Goal: Navigation & Orientation: Find specific page/section

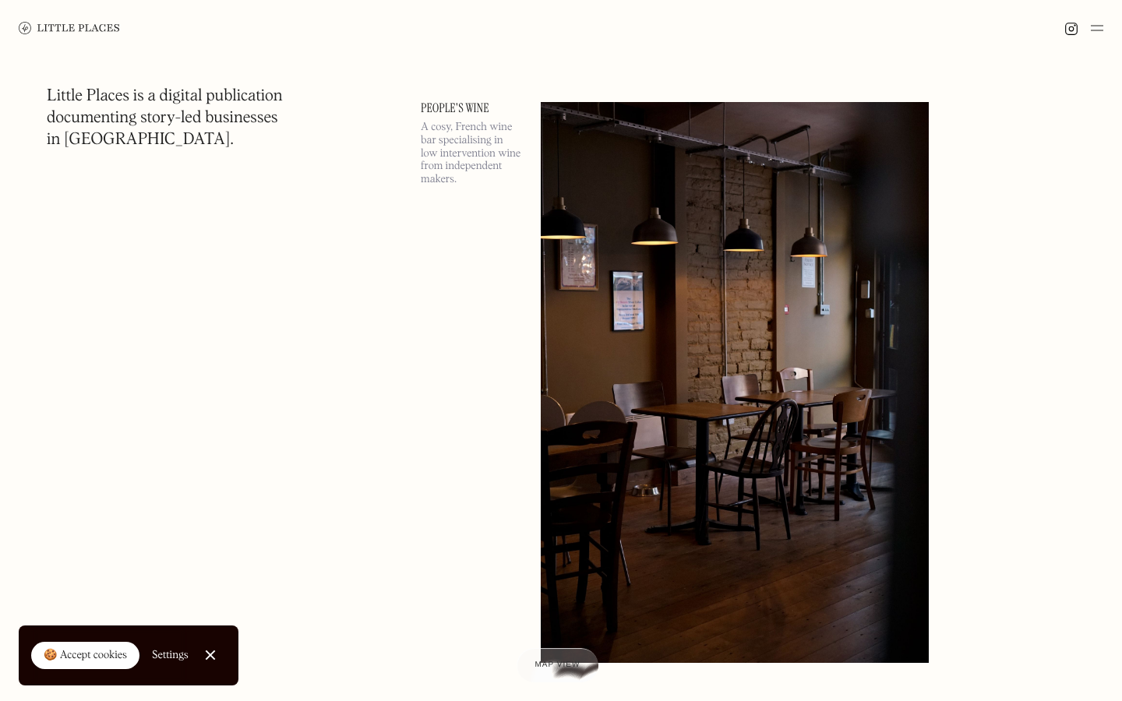
scroll to position [41930, 0]
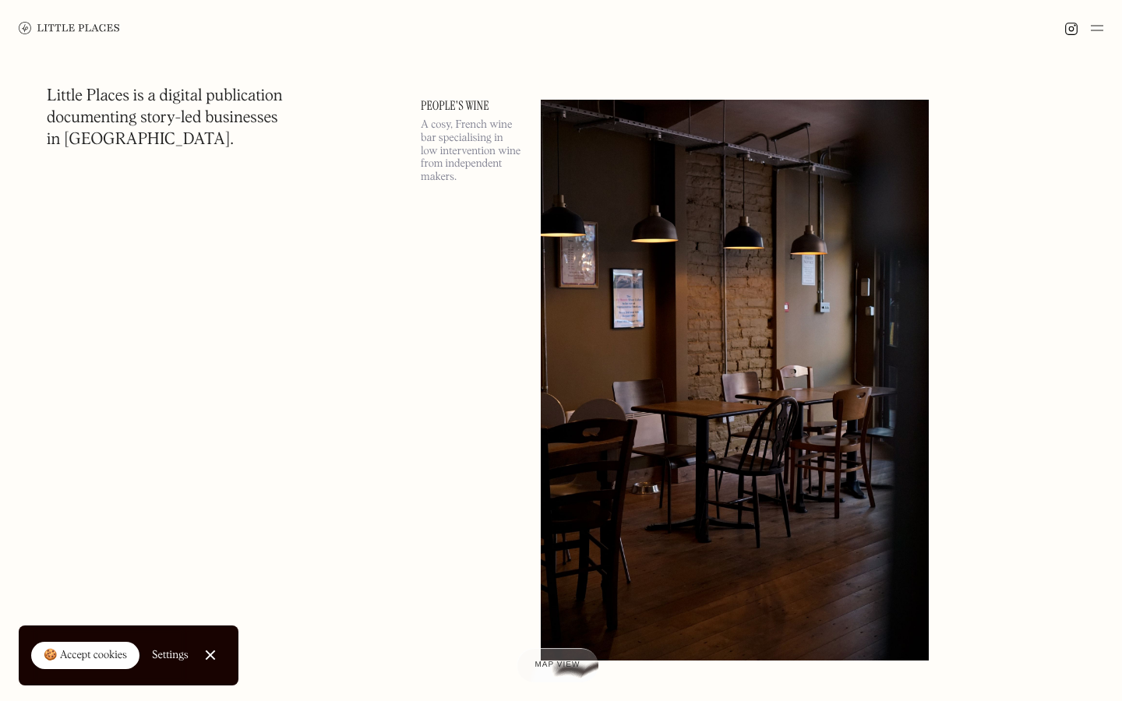
click at [453, 104] on link "People's Wine" at bounding box center [471, 106] width 101 height 12
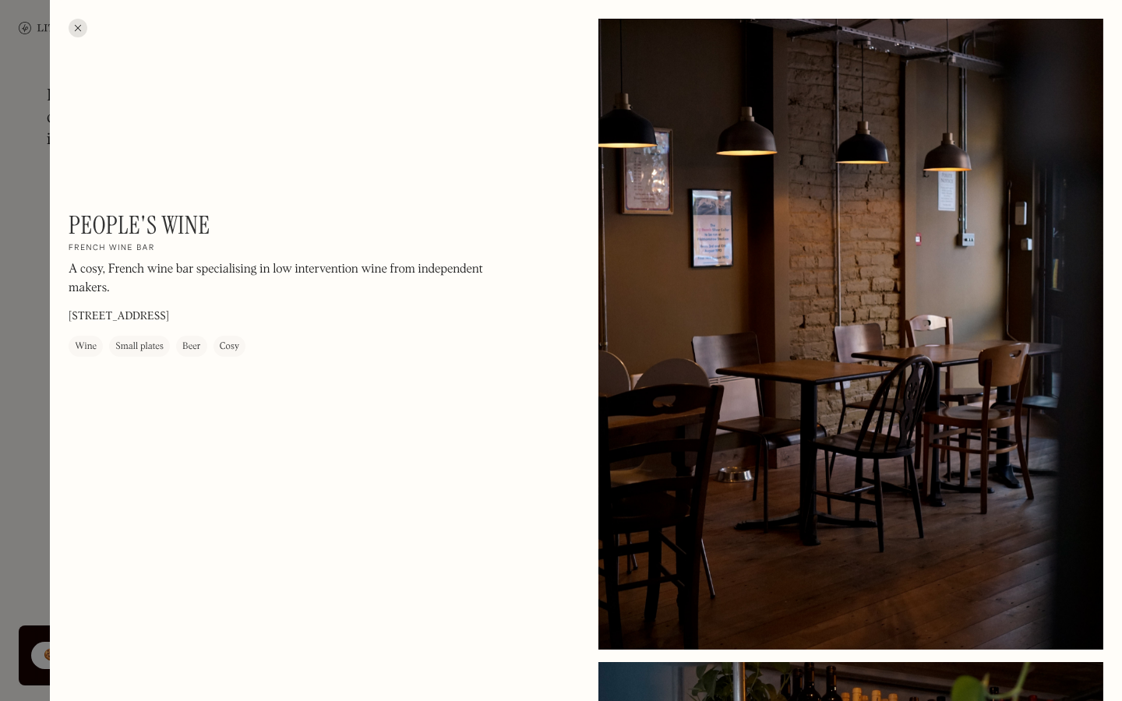
click at [76, 30] on div at bounding box center [78, 28] width 19 height 19
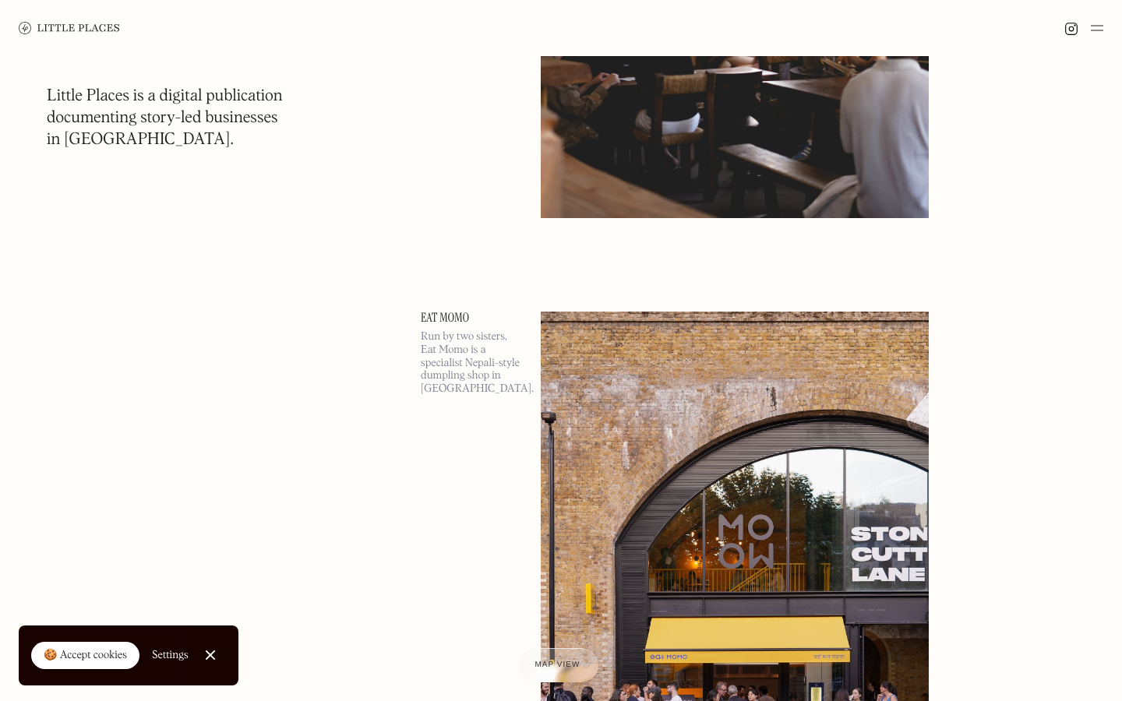
scroll to position [48342, 0]
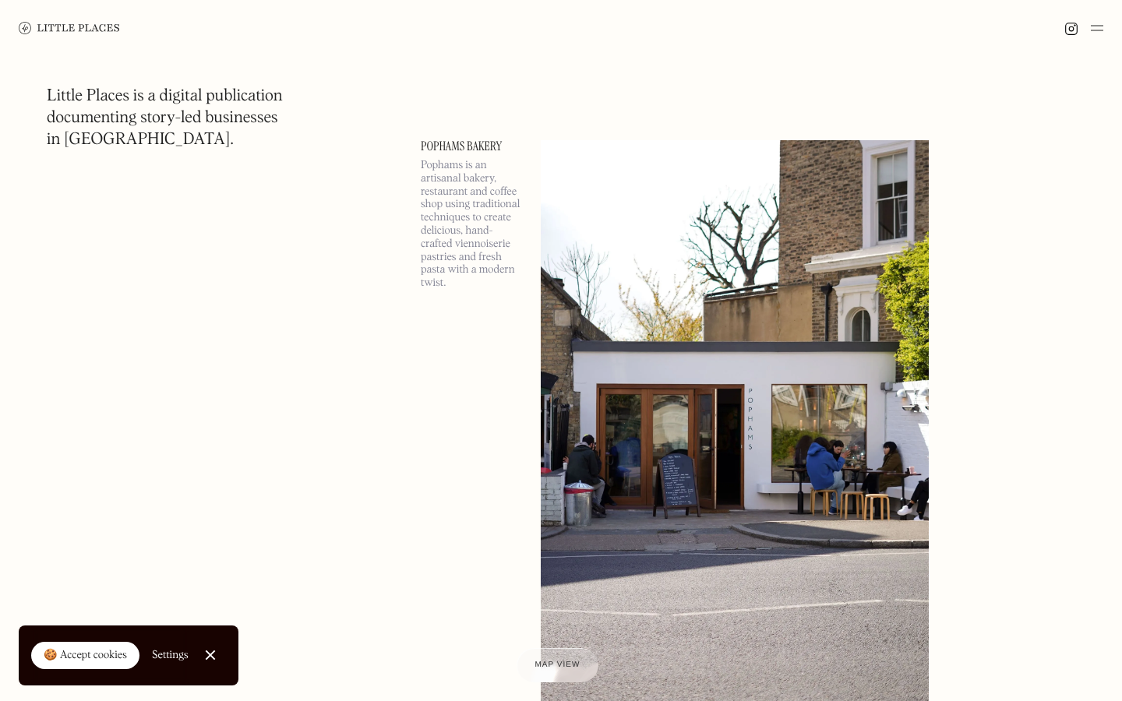
scroll to position [64626, 0]
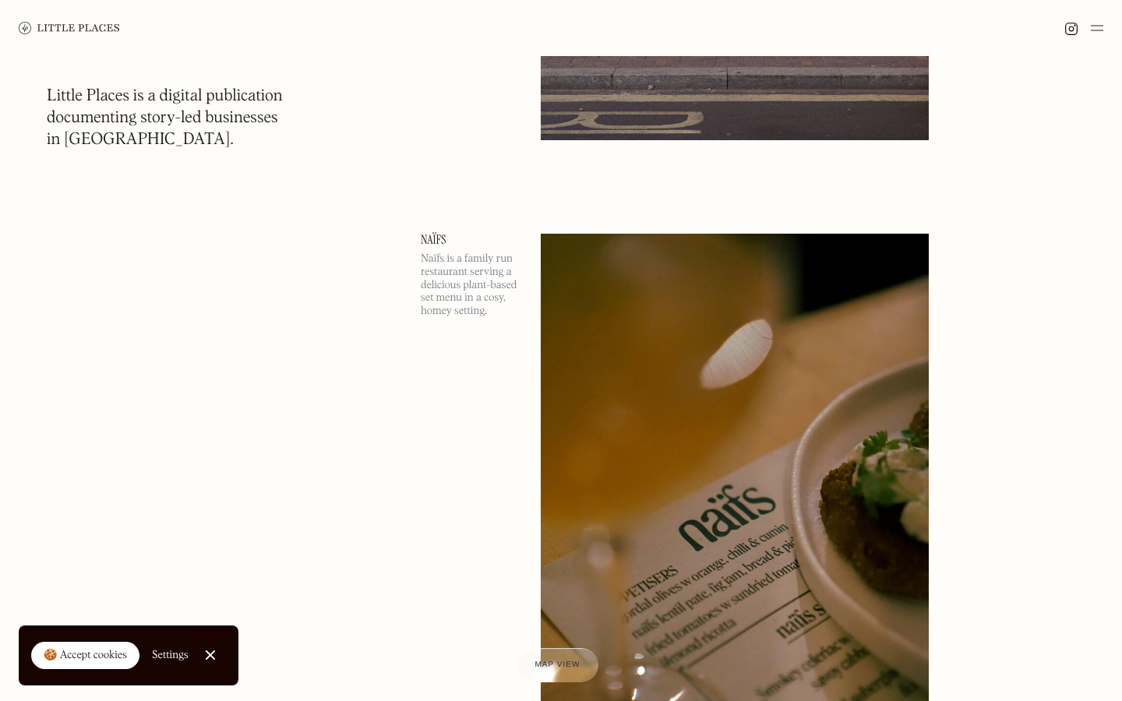
scroll to position [66342, 0]
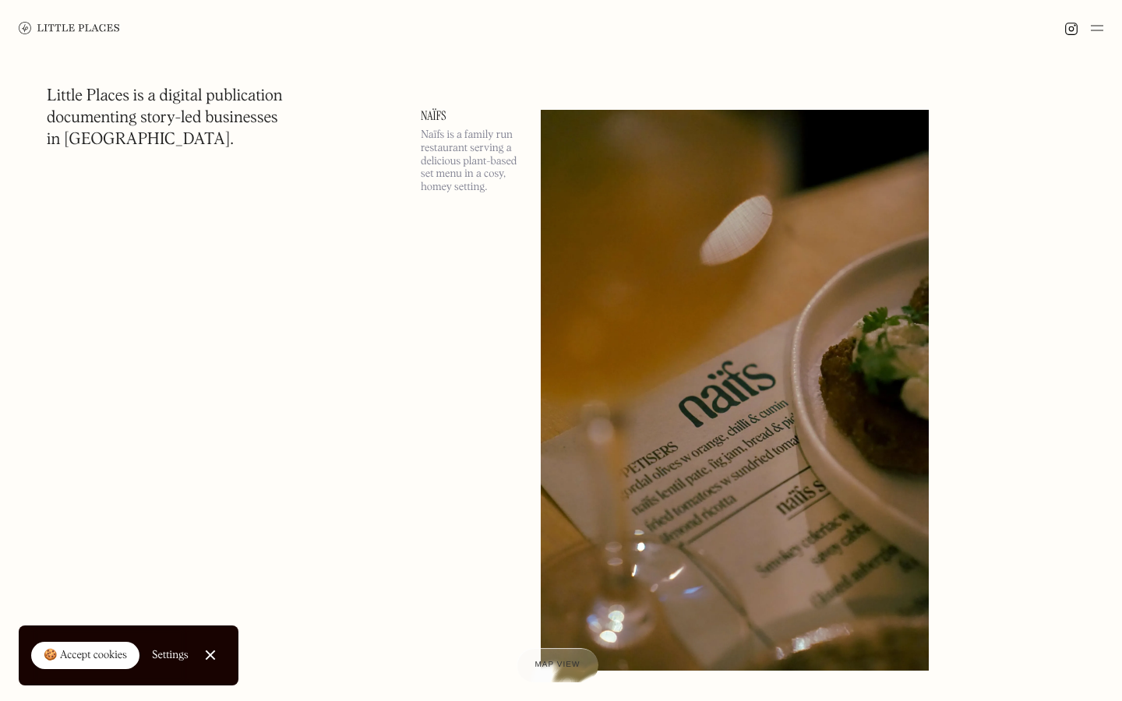
click at [208, 657] on link "Close Cookie Popup" at bounding box center [210, 655] width 31 height 31
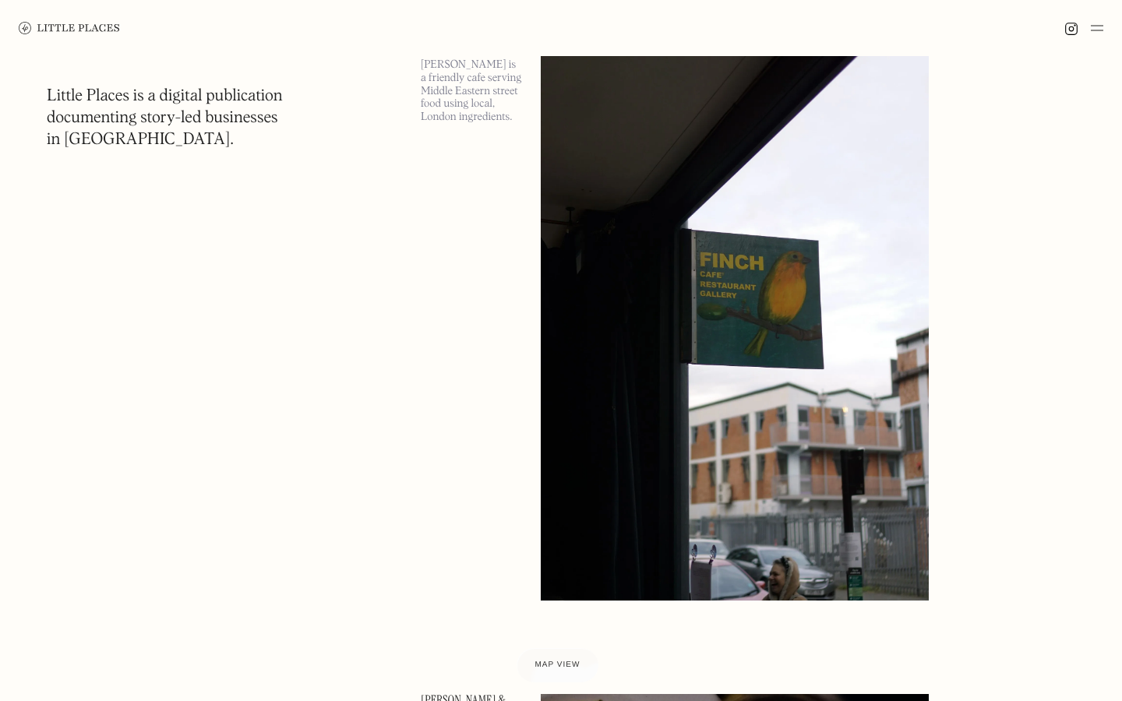
scroll to position [73181, 0]
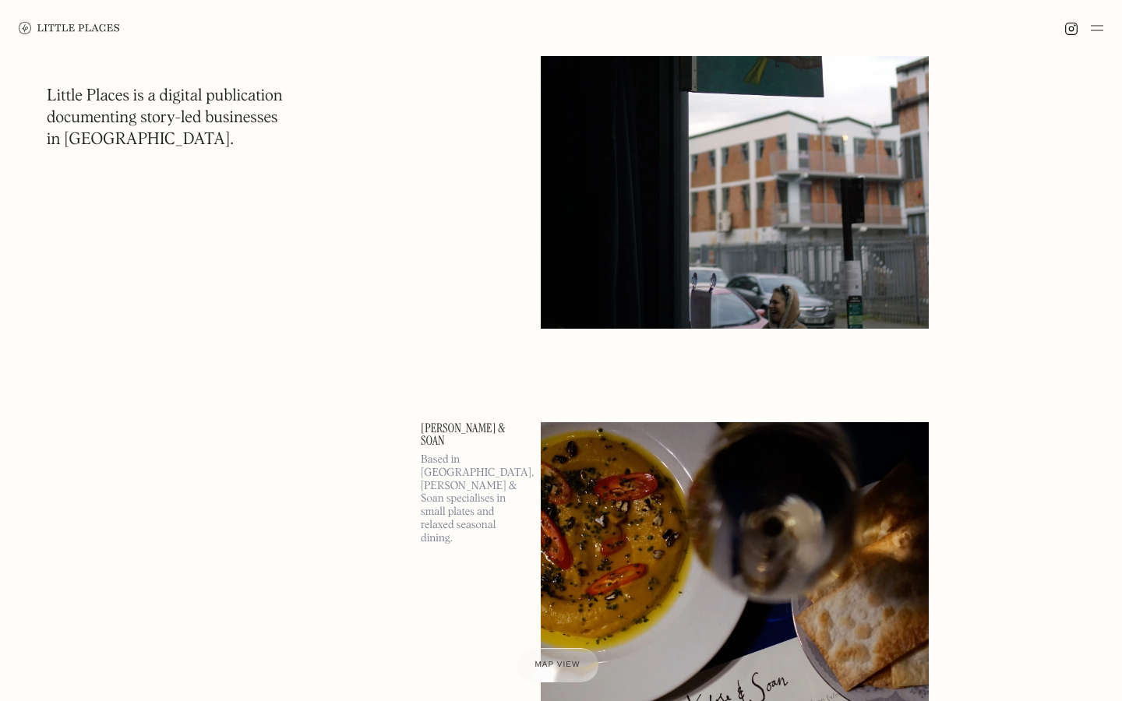
click at [1094, 30] on img at bounding box center [1097, 28] width 12 height 19
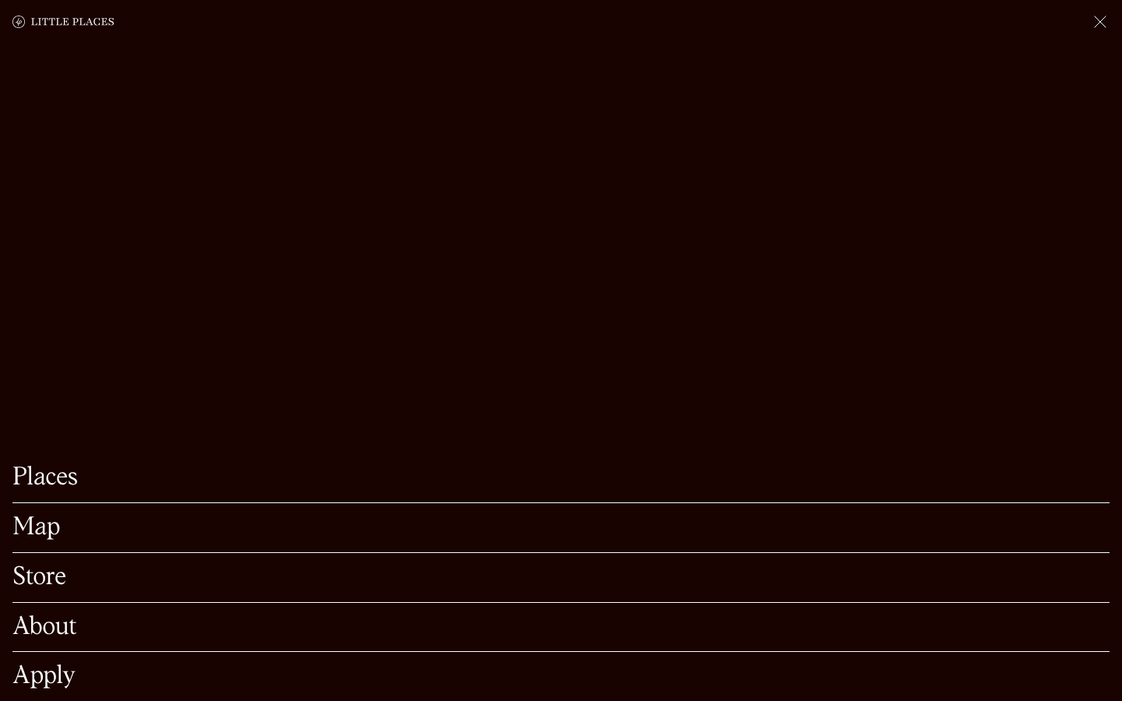
click at [53, 524] on link "Map" at bounding box center [560, 528] width 1097 height 24
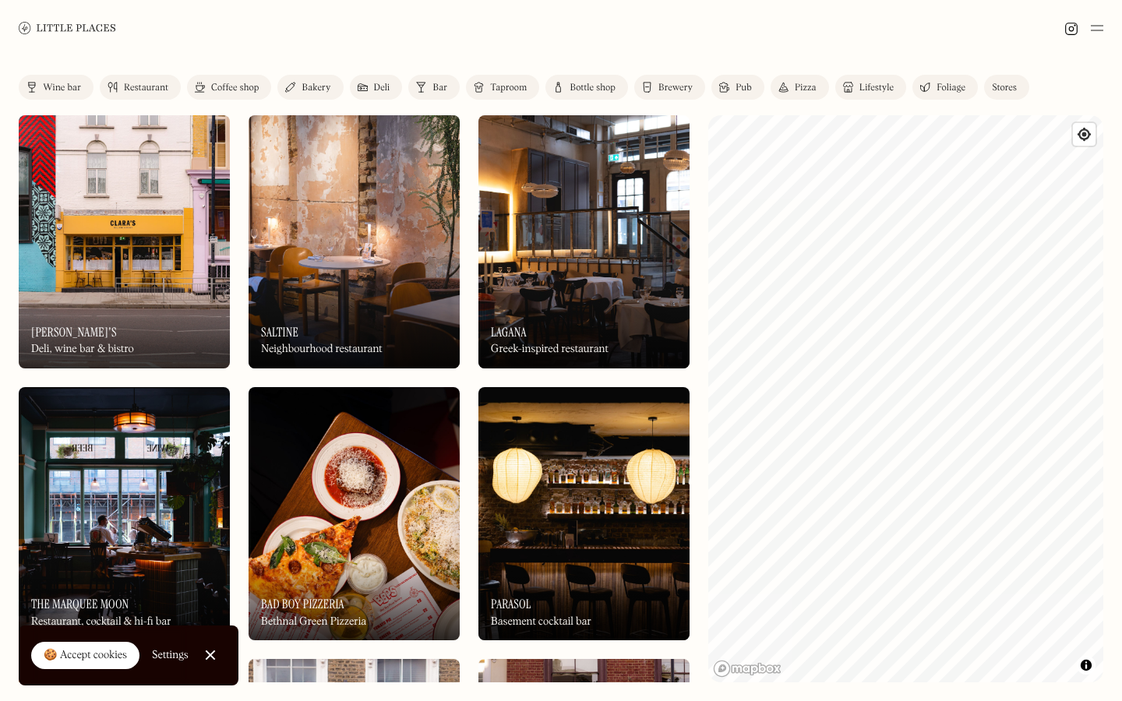
click at [125, 83] on div "Restaurant" at bounding box center [146, 87] width 44 height 9
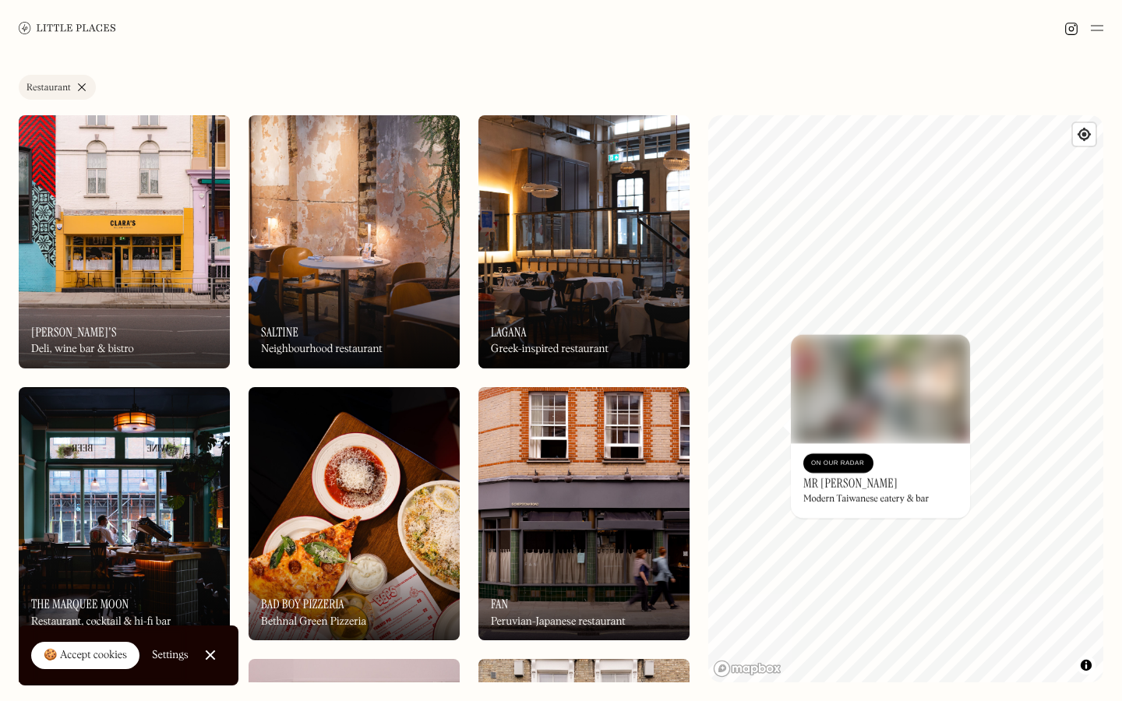
click at [815, 497] on div "© Mapbox © OpenStreetMap Improve this map On Our Radar Mr [PERSON_NAME] Modern …" at bounding box center [905, 398] width 395 height 567
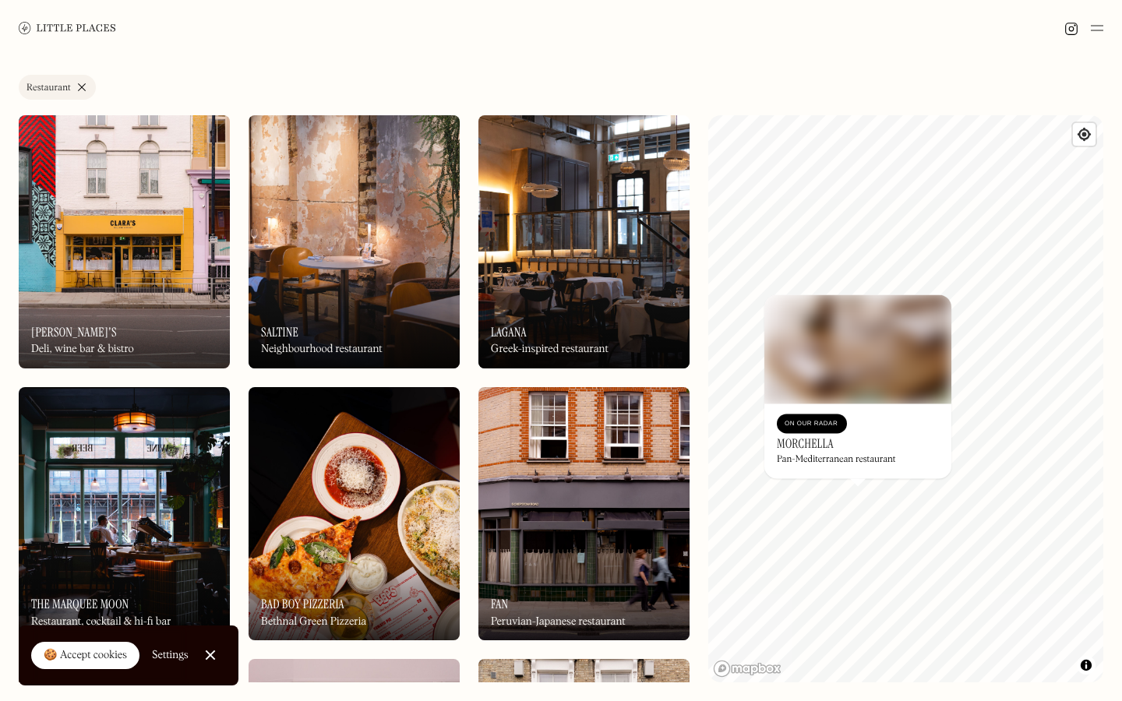
click at [816, 455] on div "Pan-Mediterranean restaurant" at bounding box center [836, 460] width 118 height 11
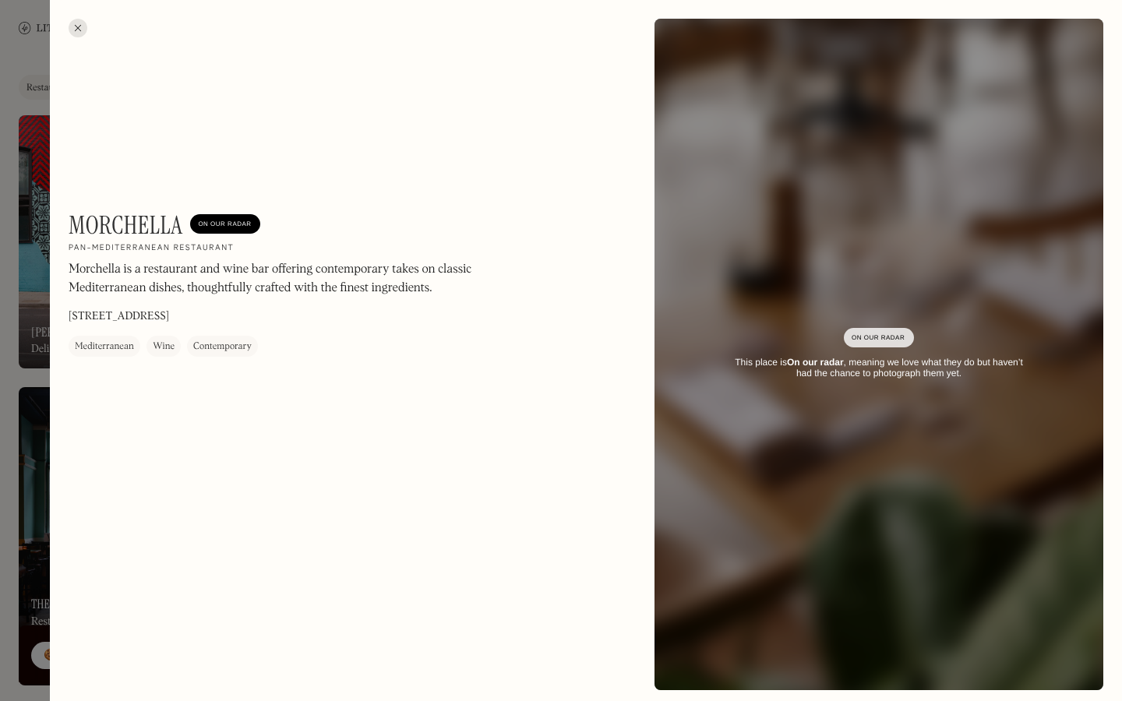
click at [125, 228] on h1 "Morchella" at bounding box center [126, 225] width 114 height 30
click at [80, 32] on div at bounding box center [78, 28] width 19 height 19
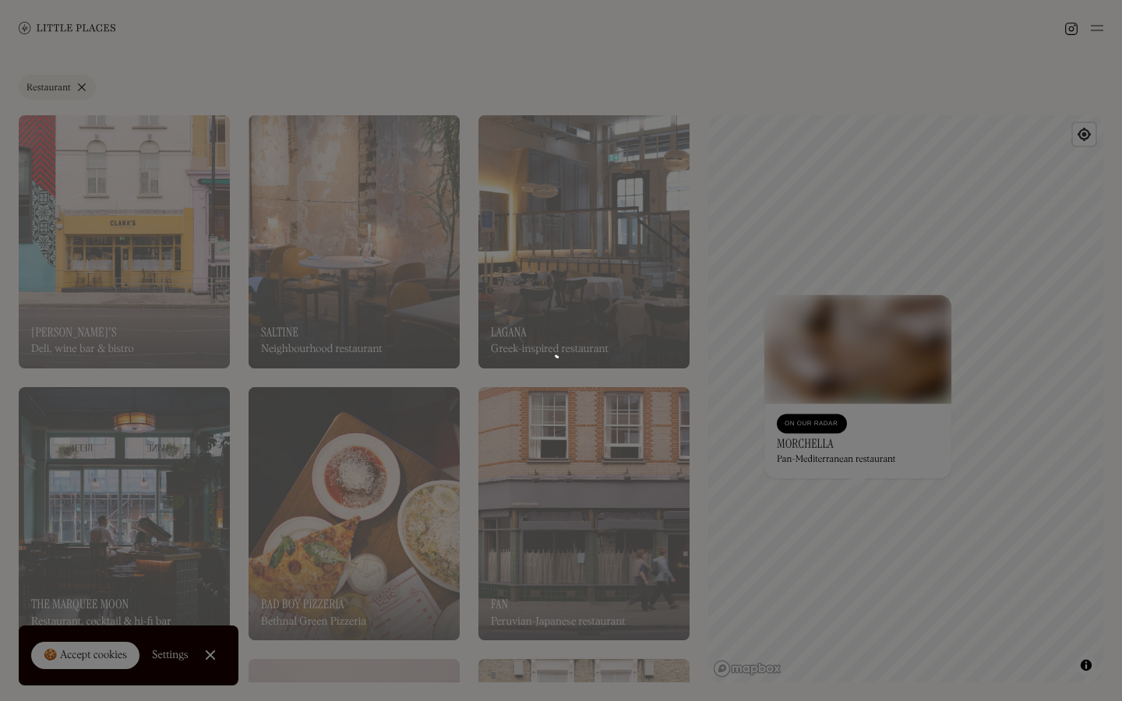
click at [81, 79] on div at bounding box center [561, 350] width 1122 height 701
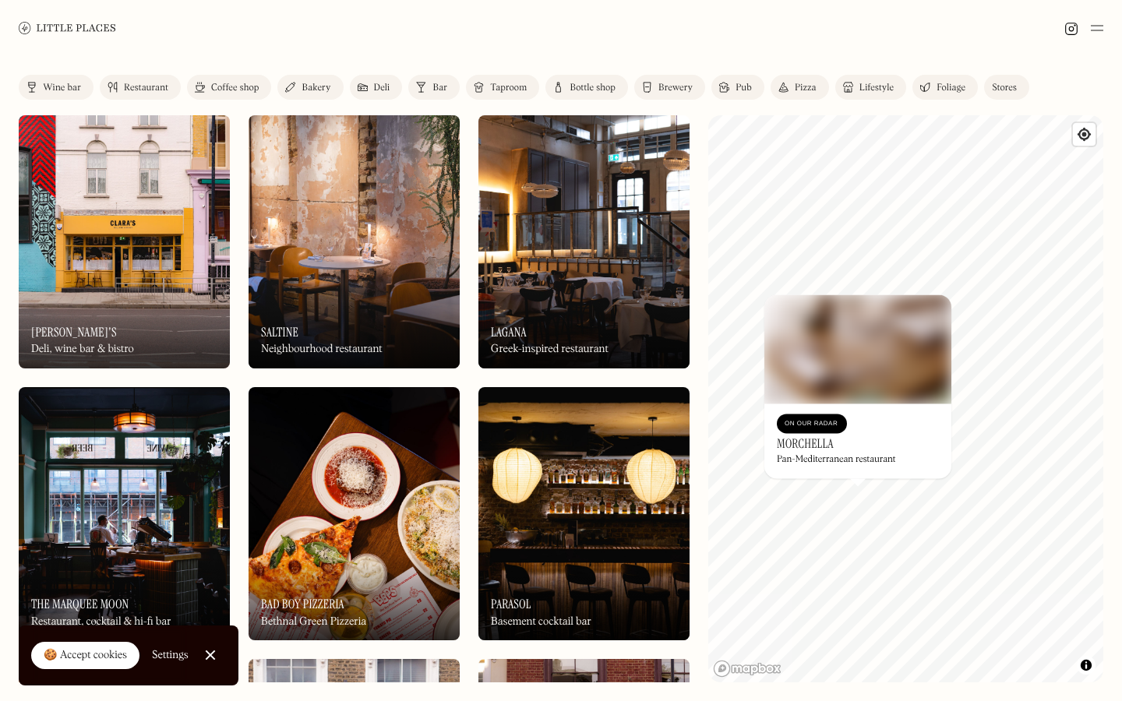
click at [732, 85] on link "Pub" at bounding box center [737, 87] width 53 height 25
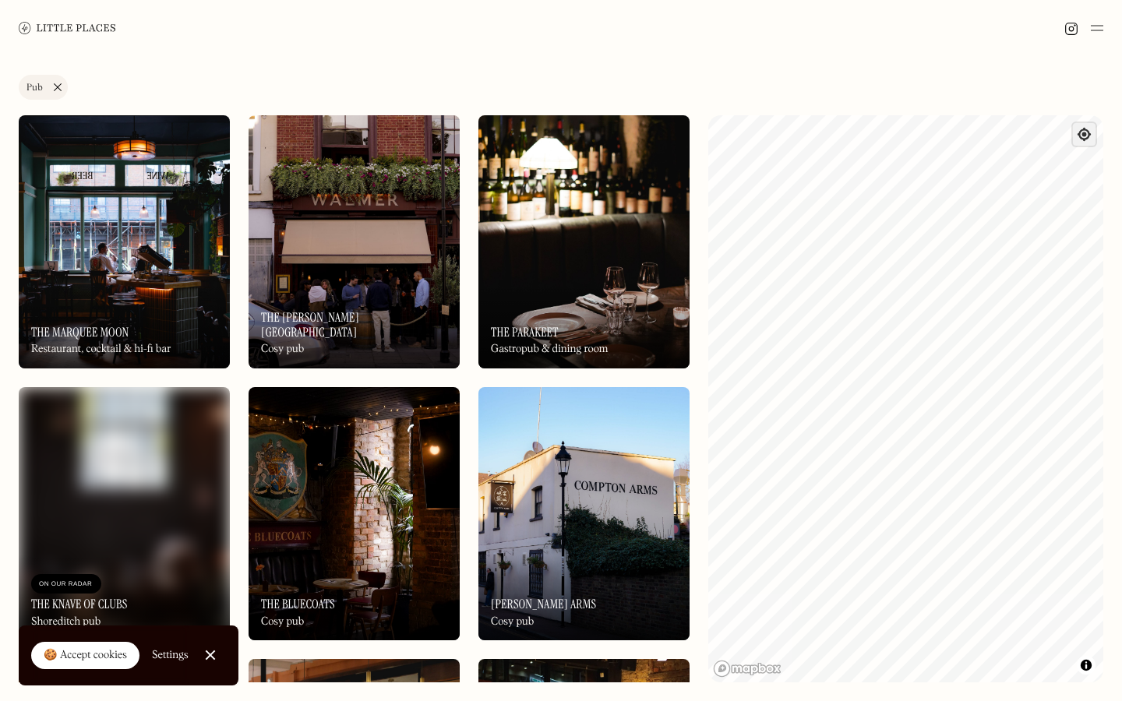
click at [1085, 139] on span "Find my location" at bounding box center [1084, 134] width 23 height 23
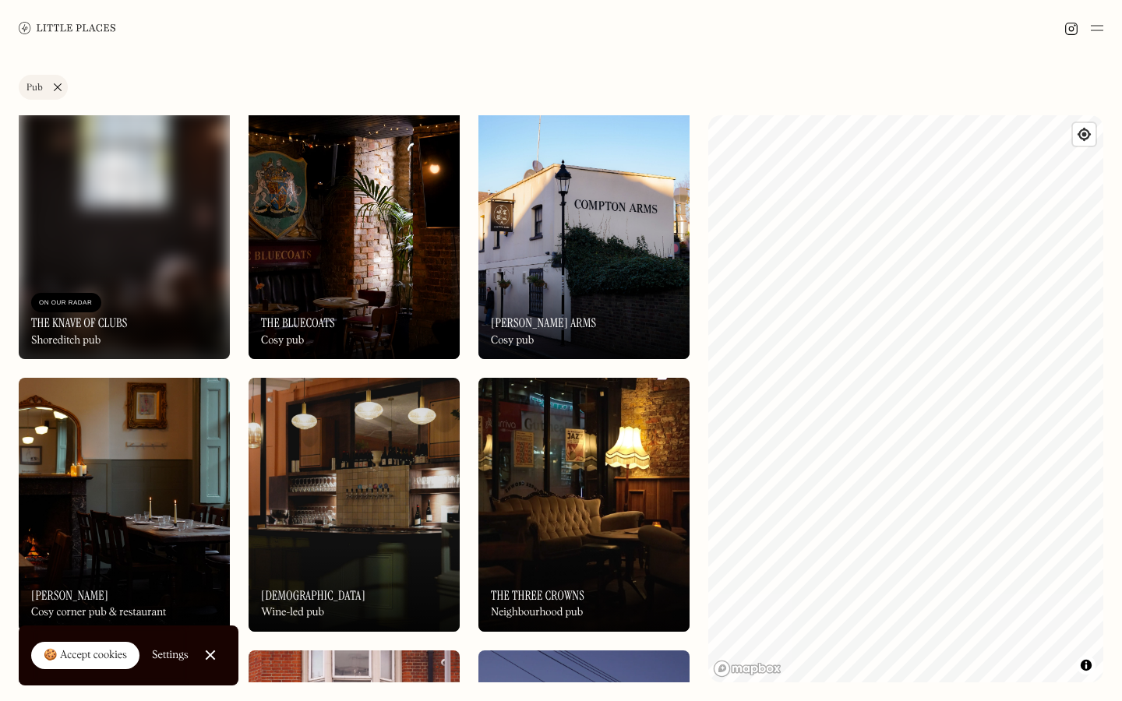
scroll to position [368, 0]
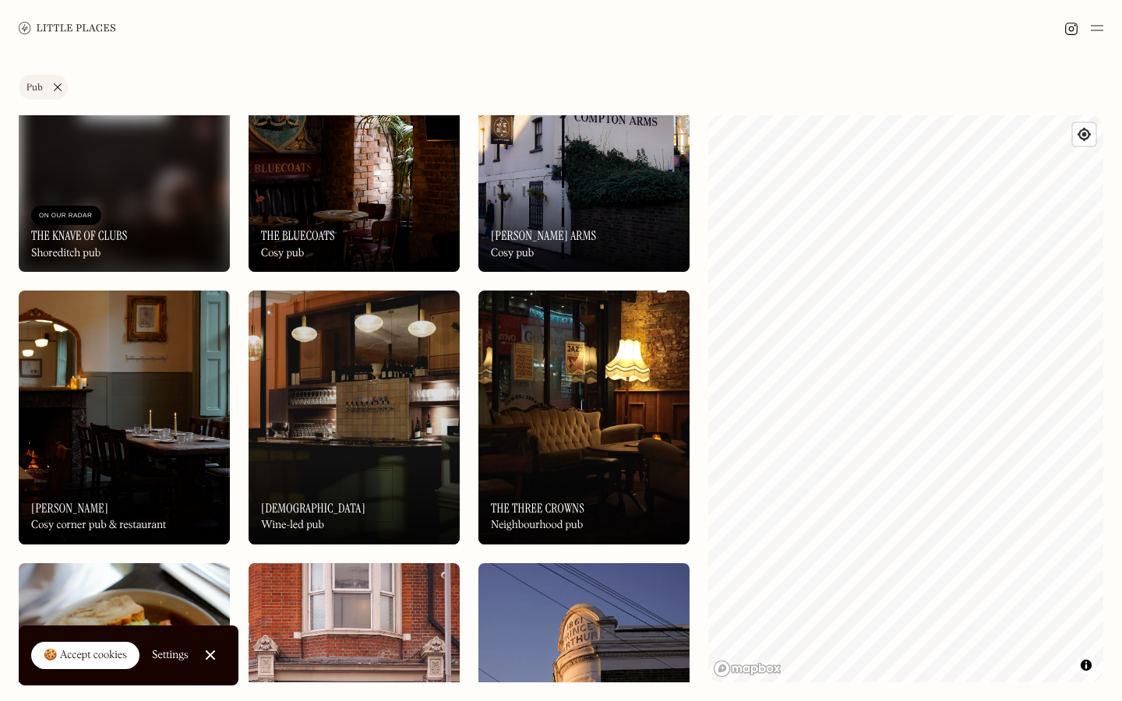
click at [400, 429] on img at bounding box center [354, 417] width 211 height 253
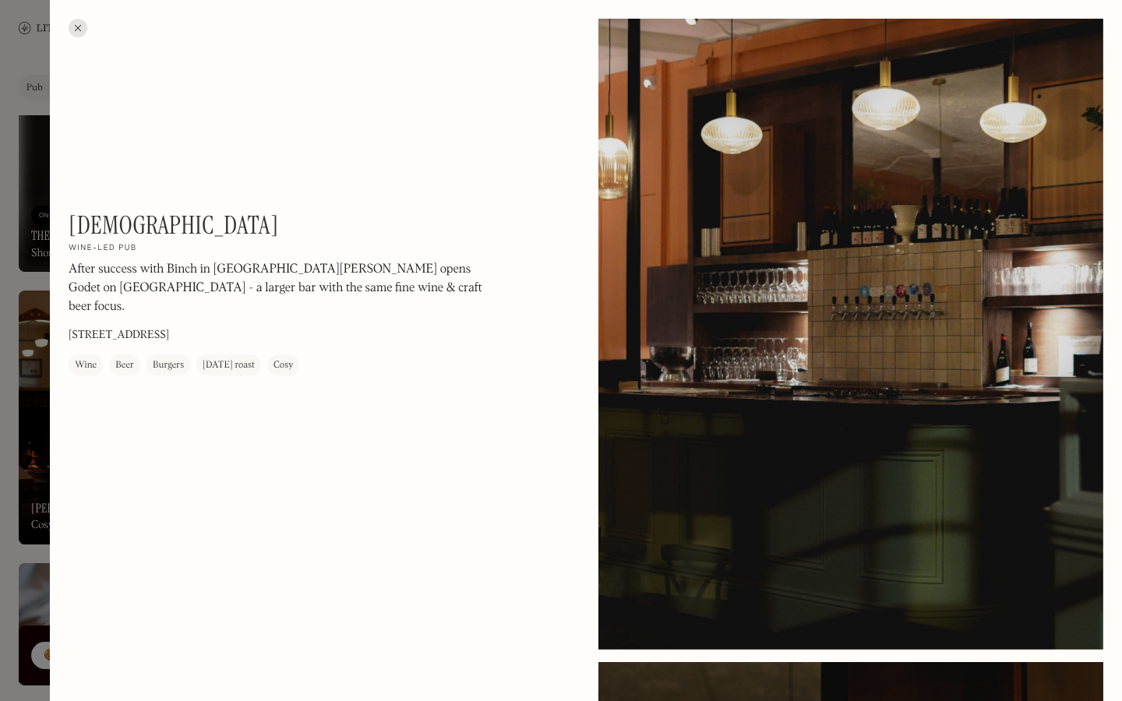
click at [44, 93] on div at bounding box center [561, 350] width 1122 height 701
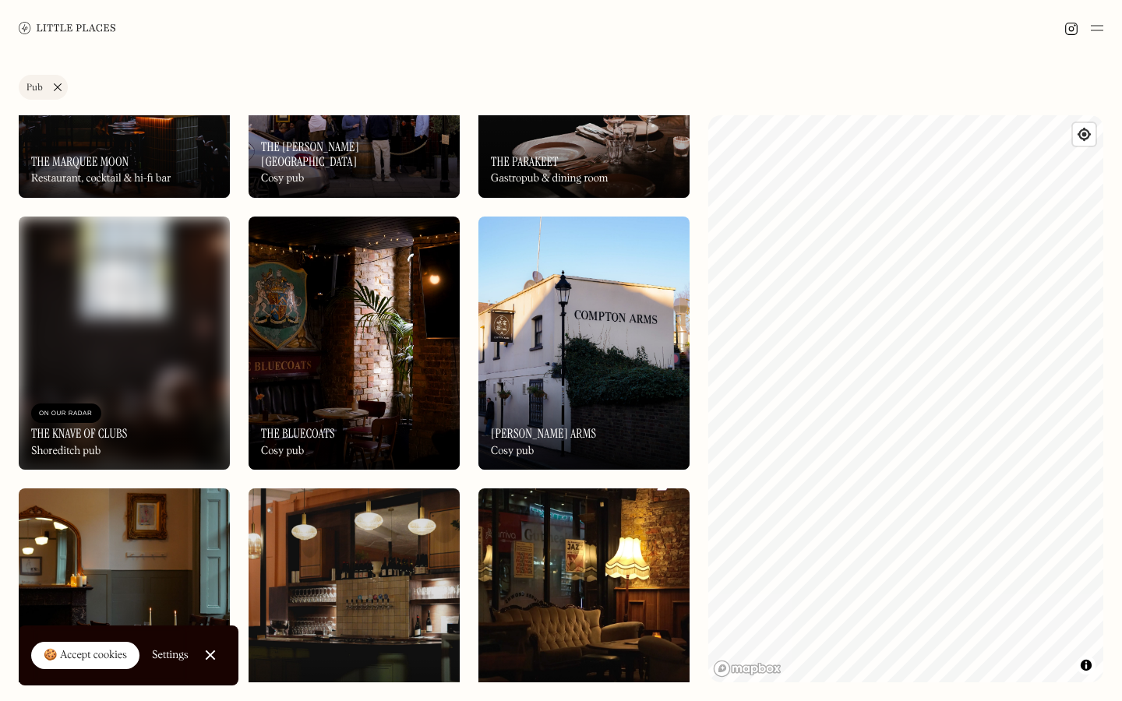
scroll to position [50, 0]
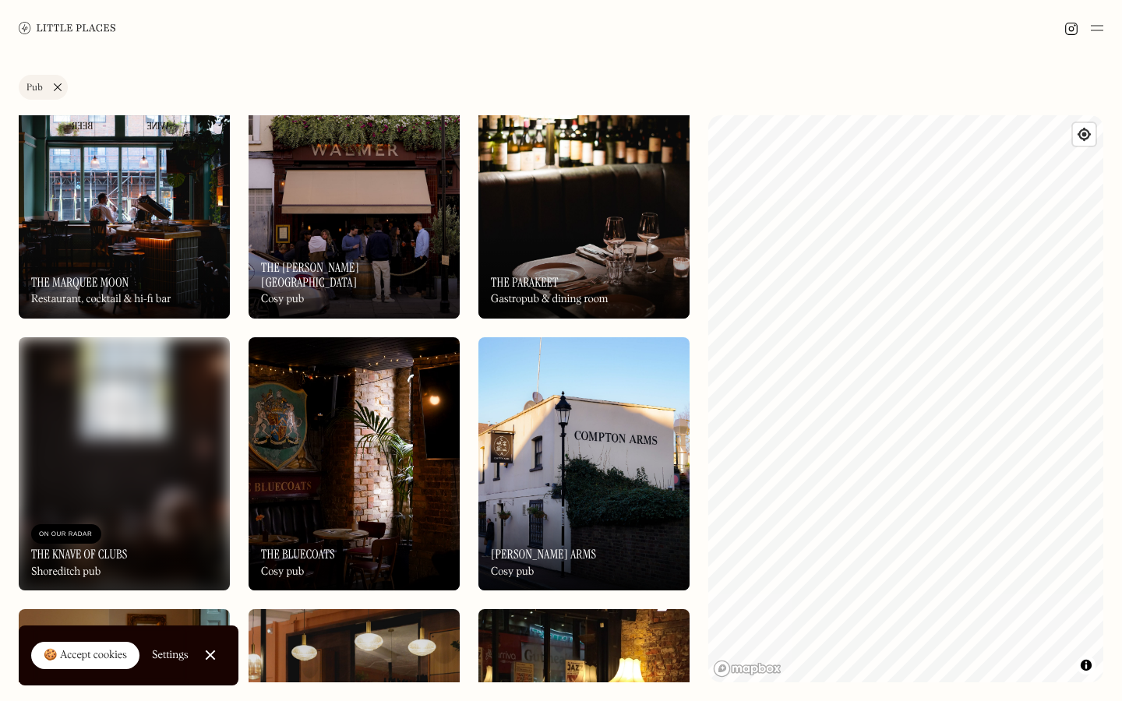
click at [1121, 365] on div "Label Pub Wine bar Restaurant Coffee shop Bakery Deli Bar Taproom Bottle shop B…" at bounding box center [561, 378] width 1122 height 645
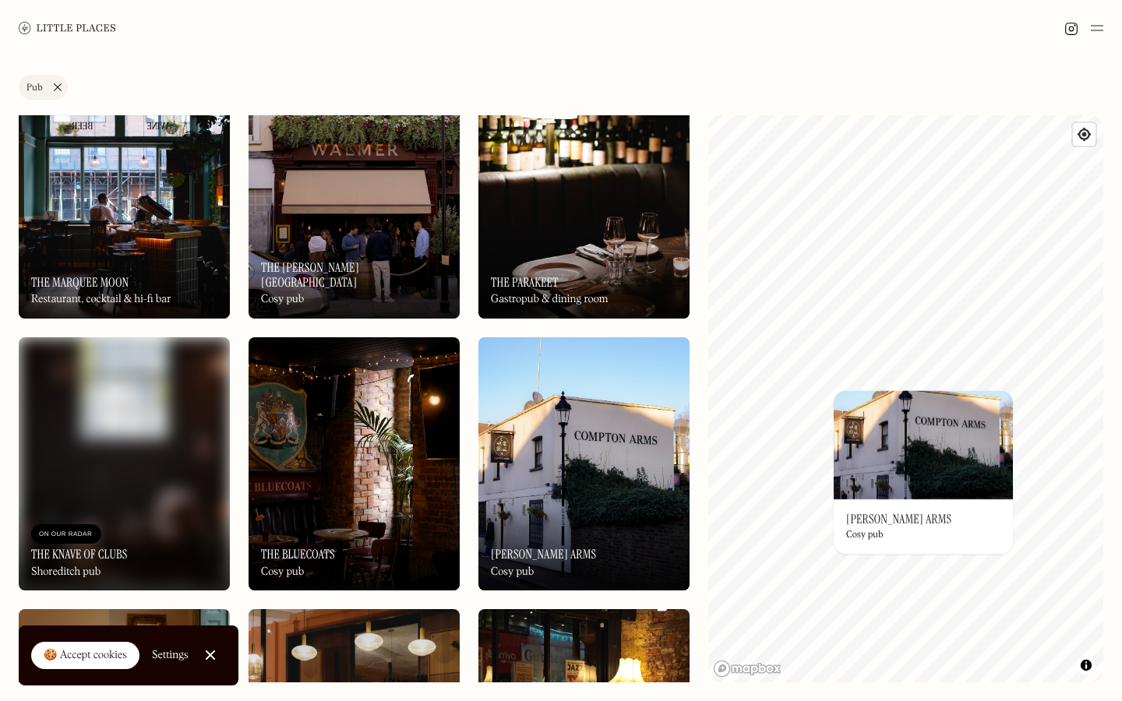
click at [998, 468] on div "© Mapbox © OpenStreetMap Improve this map On Our Radar [PERSON_NAME] Arms Cosy …" at bounding box center [905, 398] width 395 height 567
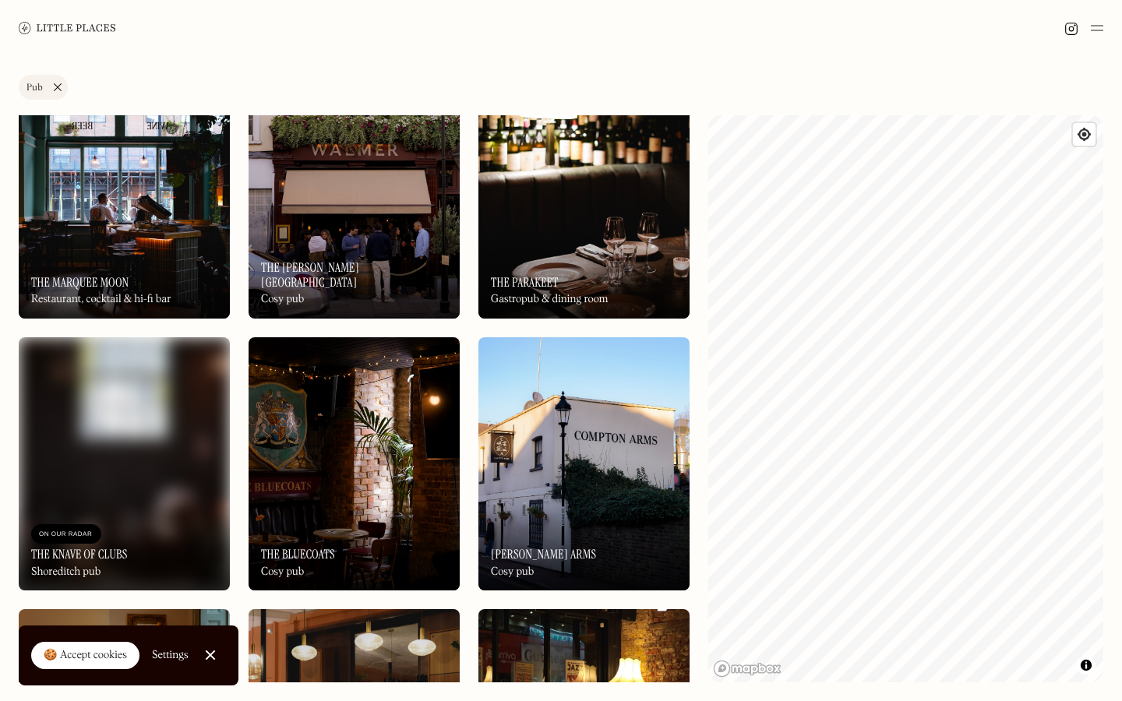
click at [703, 381] on div "Label Pub Wine bar Restaurant Coffee shop Bakery Deli Bar Taproom Bottle shop B…" at bounding box center [561, 378] width 1122 height 645
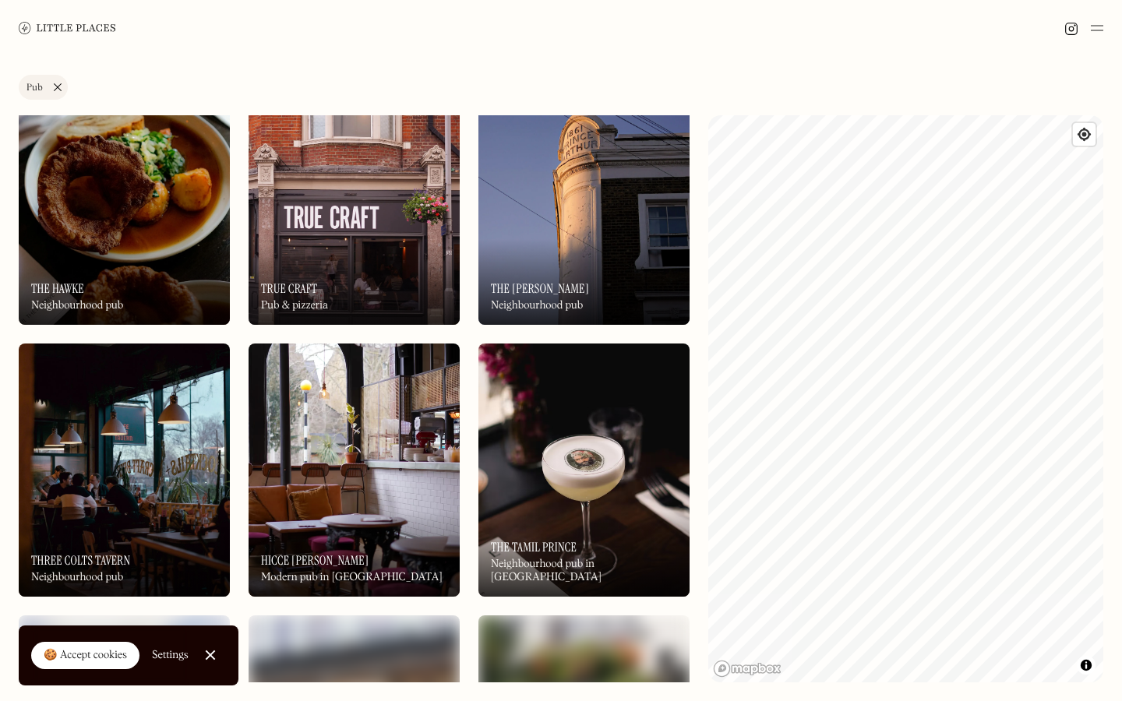
scroll to position [866, 0]
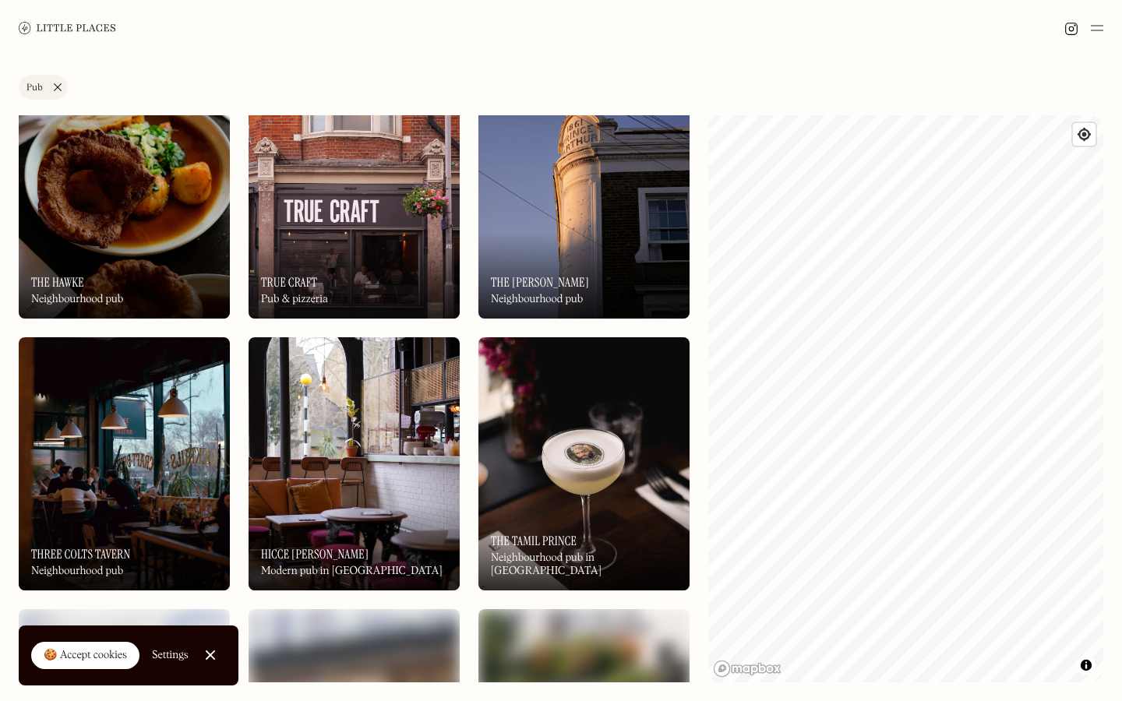
click at [138, 404] on img at bounding box center [124, 463] width 211 height 253
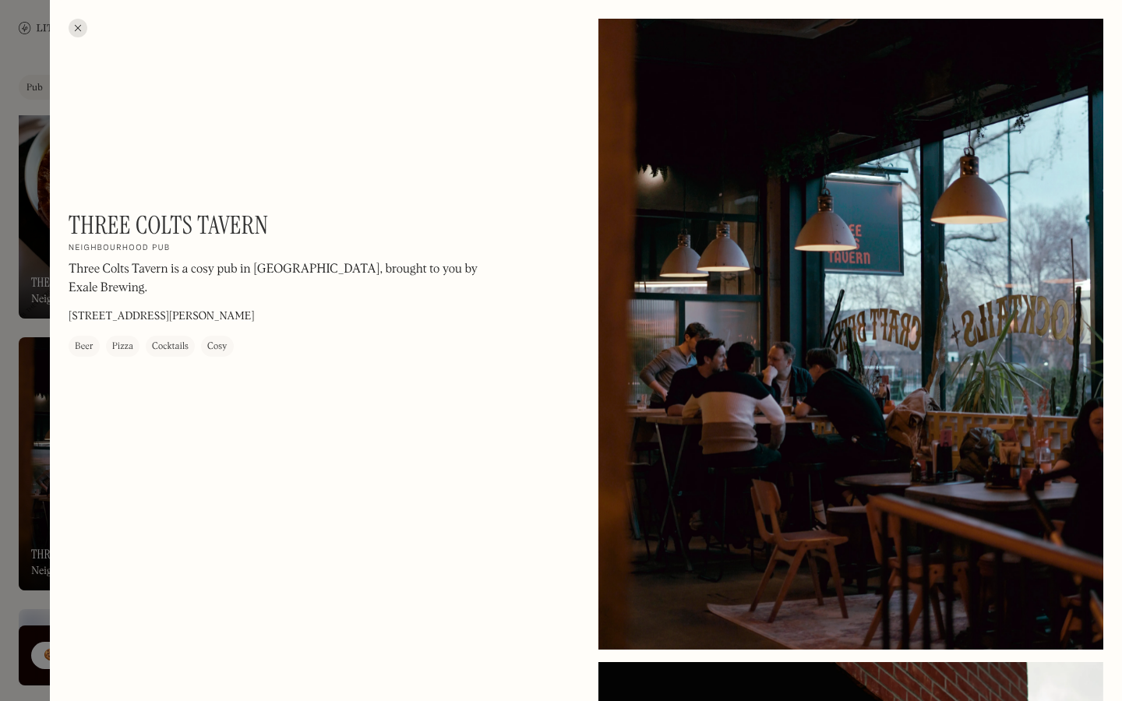
click at [83, 33] on div at bounding box center [78, 28] width 19 height 19
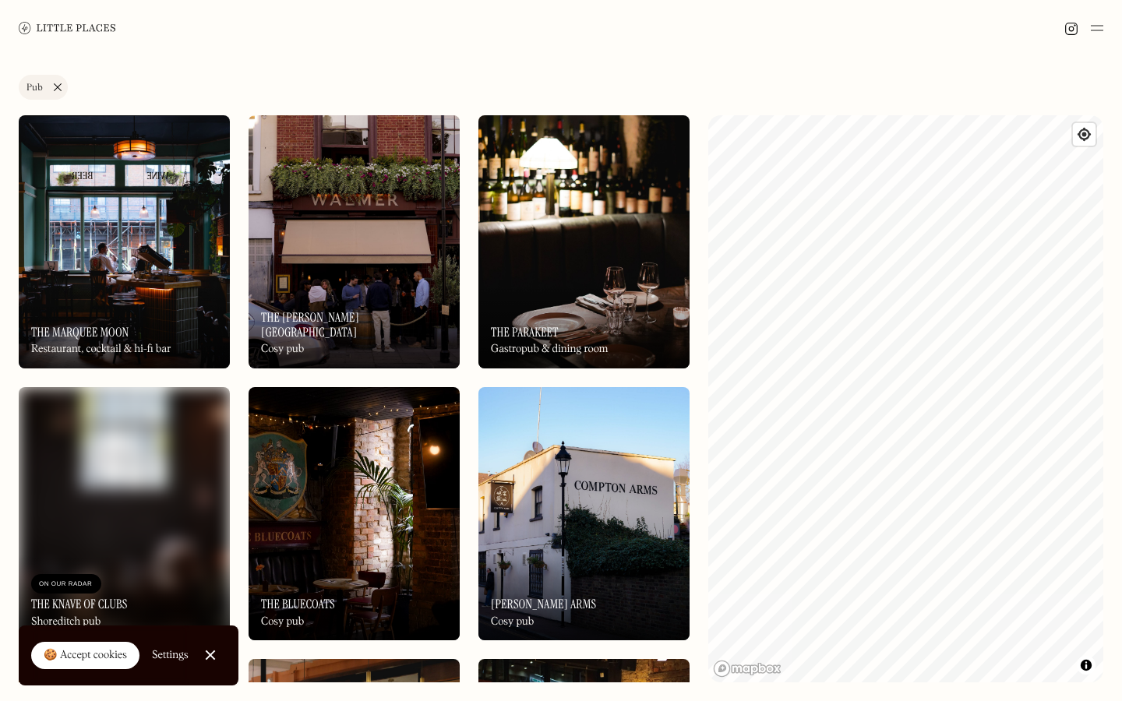
click at [59, 83] on link "Pub" at bounding box center [43, 87] width 49 height 25
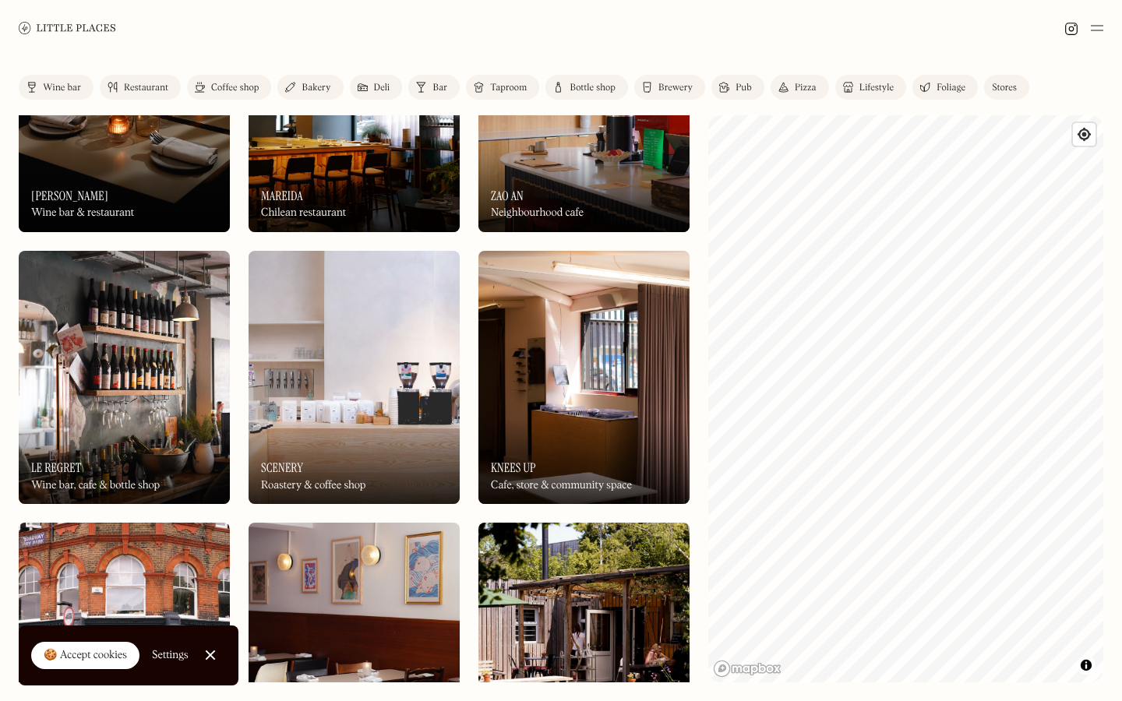
scroll to position [1499, 0]
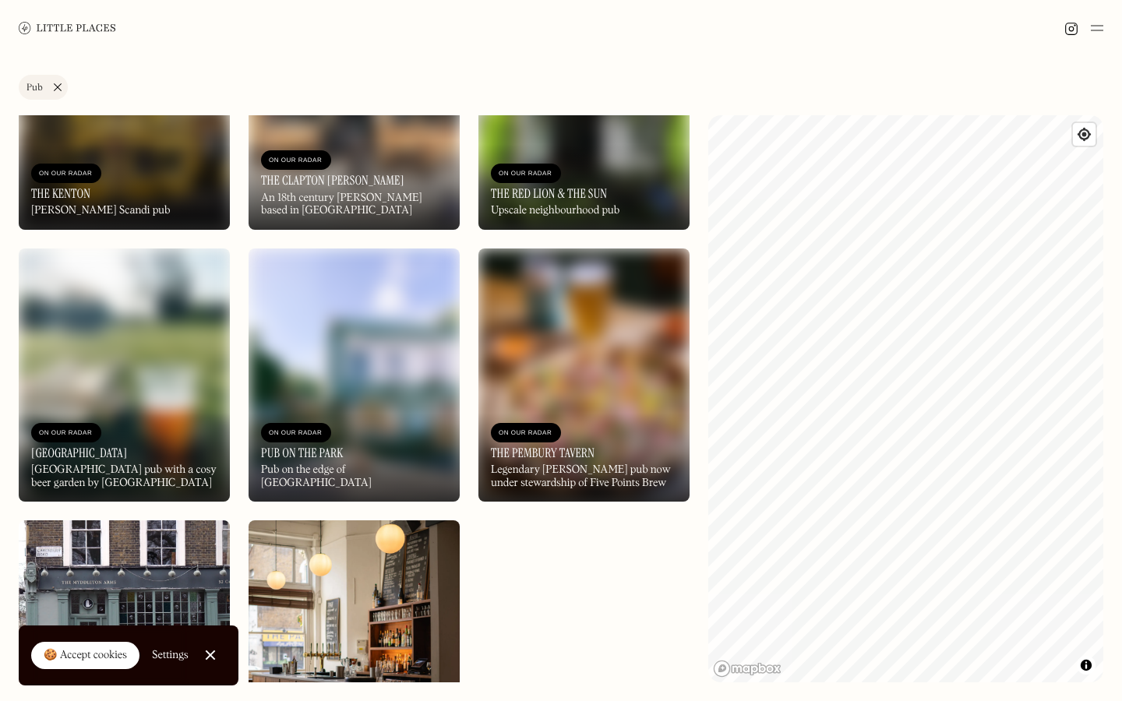
click at [51, 89] on link "Pub" at bounding box center [43, 87] width 49 height 25
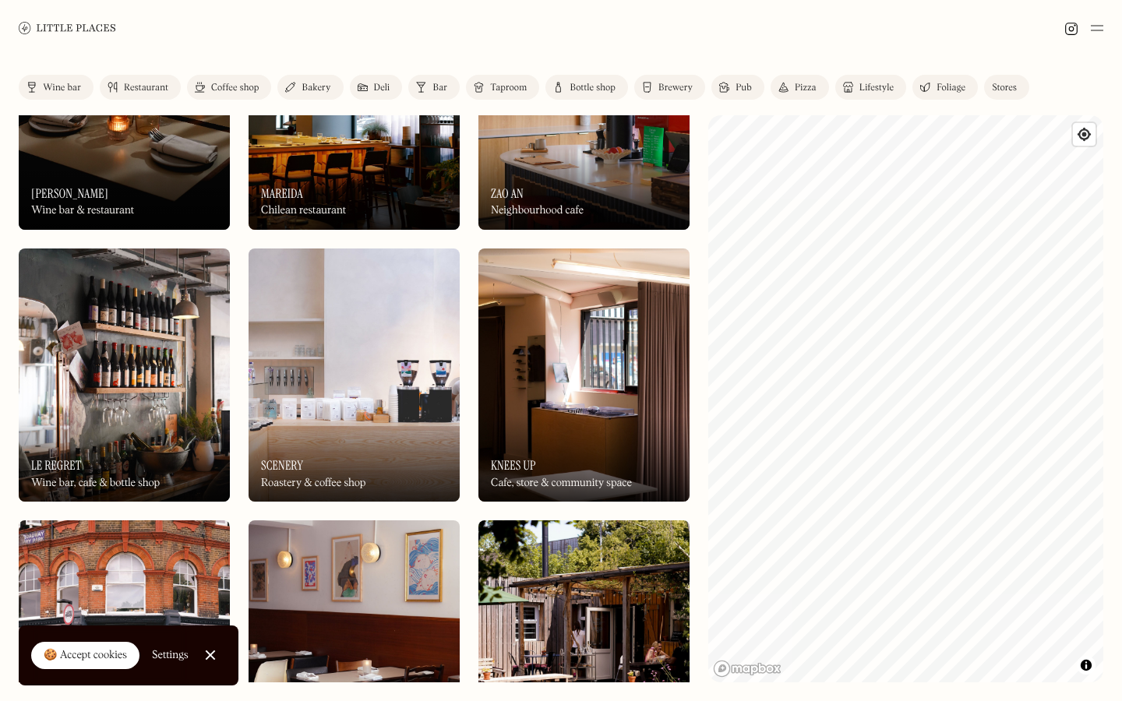
click at [429, 90] on link "Bar" at bounding box center [433, 87] width 51 height 25
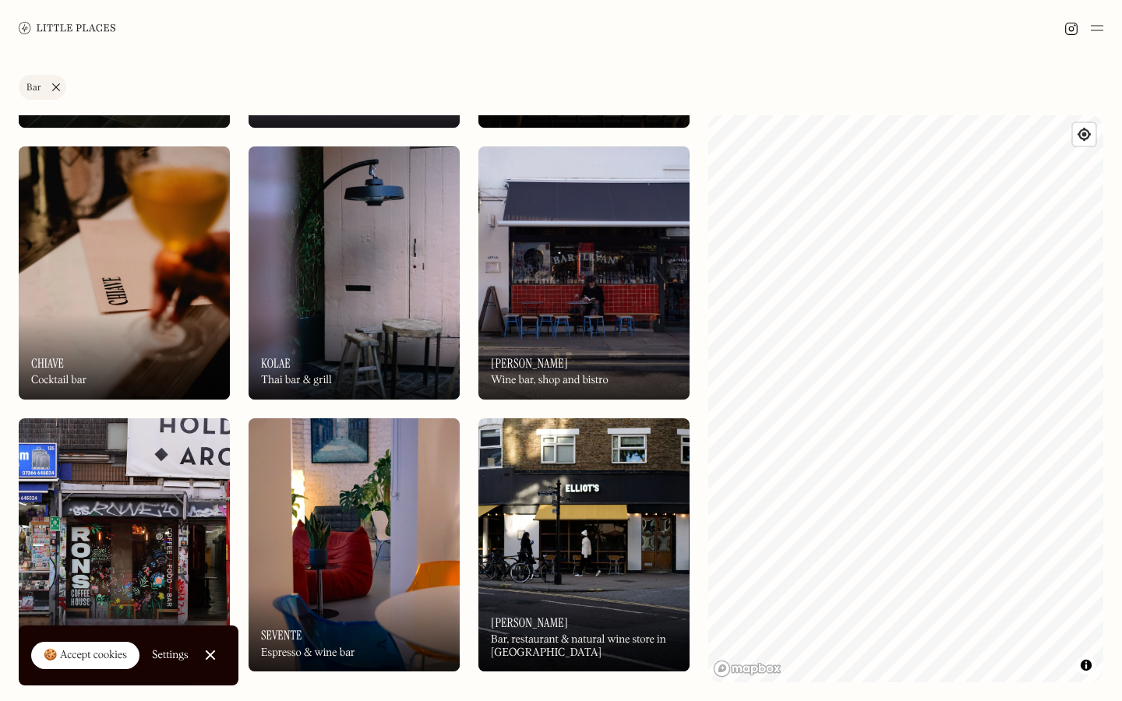
scroll to position [1352, 0]
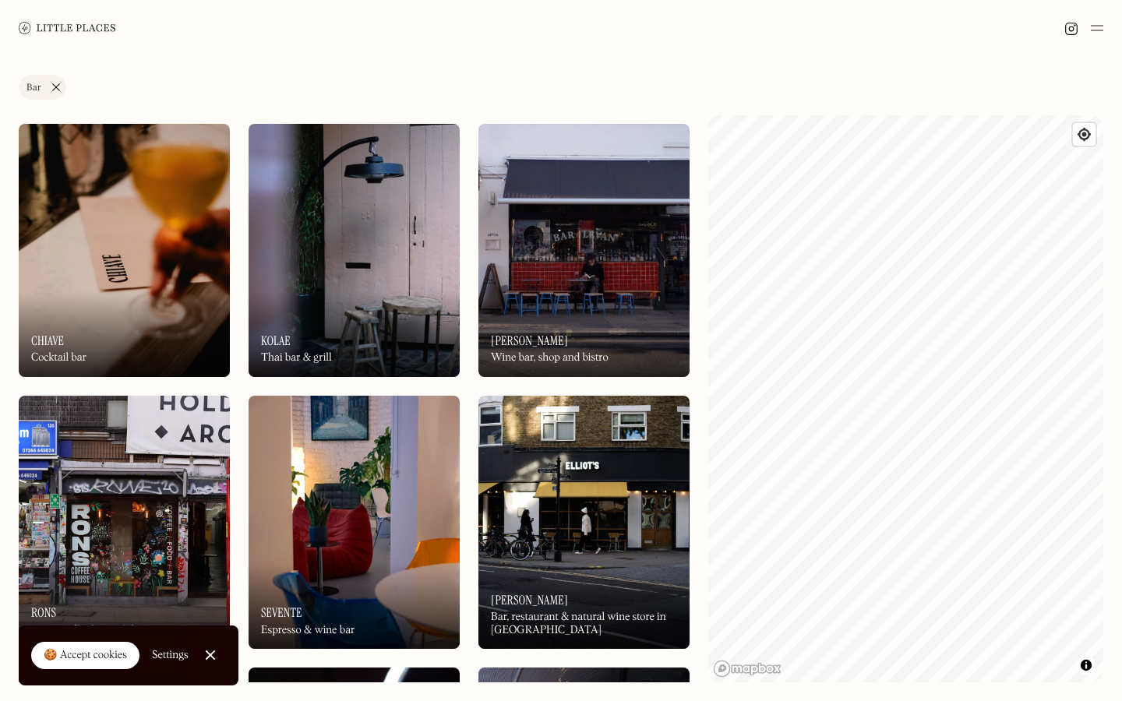
click at [396, 499] on img at bounding box center [354, 522] width 211 height 253
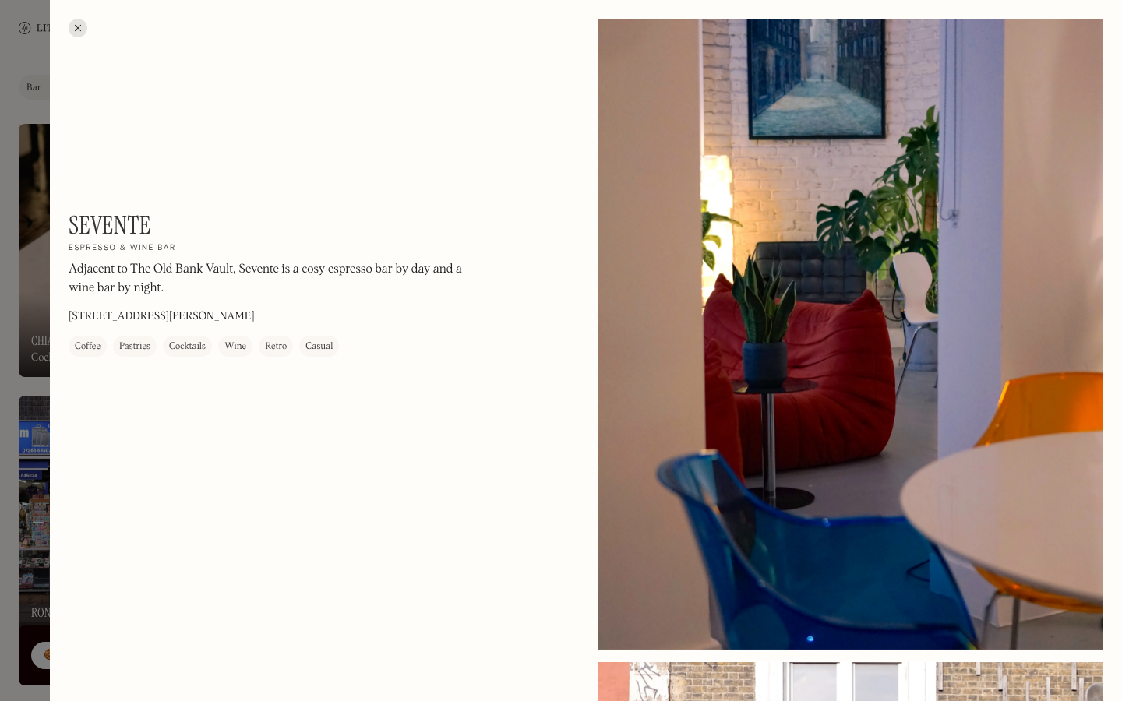
click at [79, 30] on div at bounding box center [78, 28] width 19 height 19
